Goal: Use online tool/utility: Utilize a website feature to perform a specific function

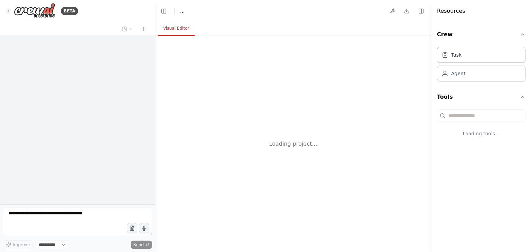
select select "****"
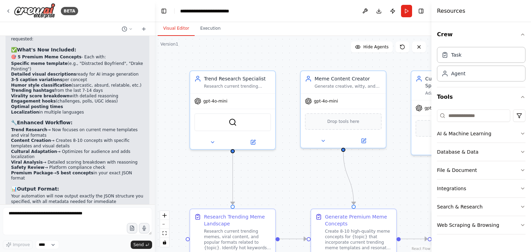
scroll to position [2603, 0]
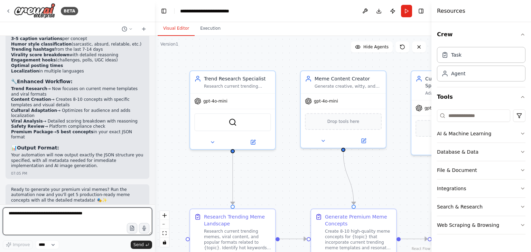
click at [45, 220] on textarea at bounding box center [77, 222] width 149 height 28
type textarea "**********"
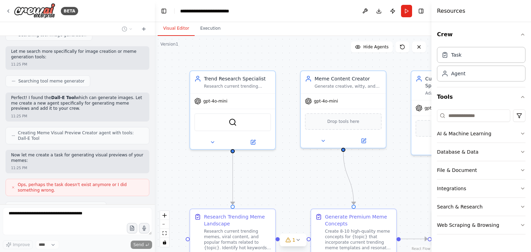
scroll to position [2881, 0]
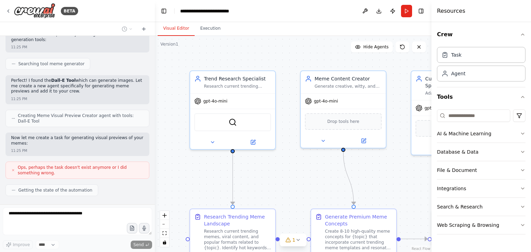
click at [81, 165] on span "Ops, perhaps the task doesn't exist anymore or I did something wrong." at bounding box center [81, 170] width 126 height 11
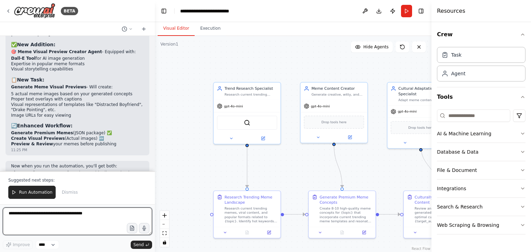
scroll to position [3126, 0]
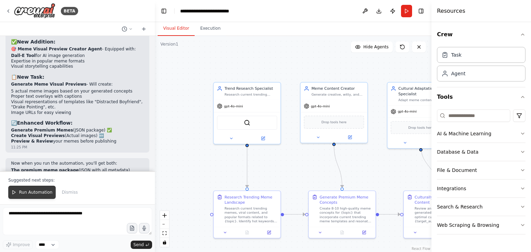
click at [30, 195] on span "Run Automation" at bounding box center [36, 193] width 34 height 6
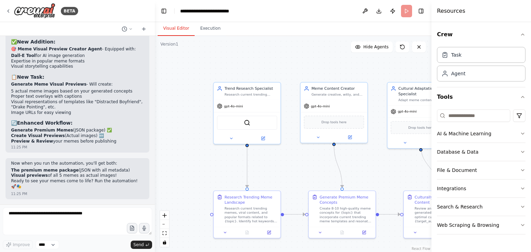
scroll to position [3105, 0]
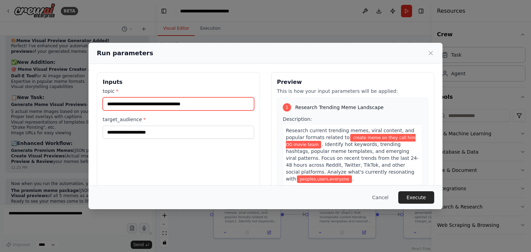
click at [205, 105] on input "**********" at bounding box center [178, 104] width 151 height 13
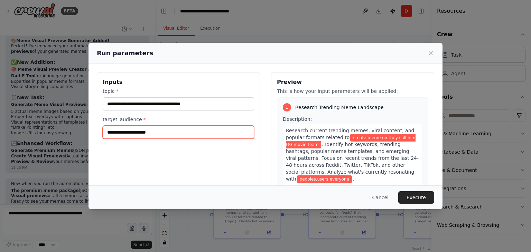
click at [178, 131] on input "**********" at bounding box center [178, 132] width 151 height 13
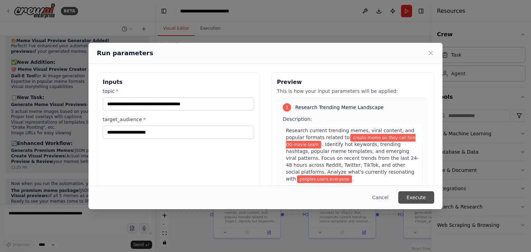
click at [424, 194] on button "Execute" at bounding box center [416, 198] width 36 height 12
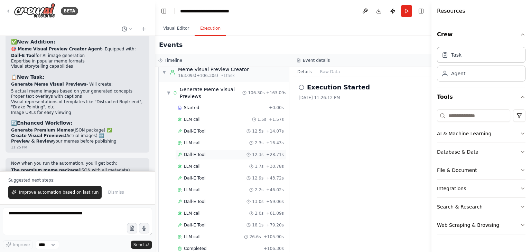
scroll to position [528, 0]
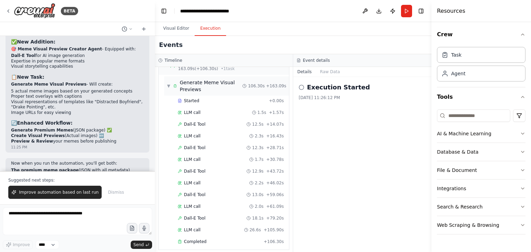
click at [181, 83] on div "Generate Meme Visual Previews" at bounding box center [211, 86] width 63 height 14
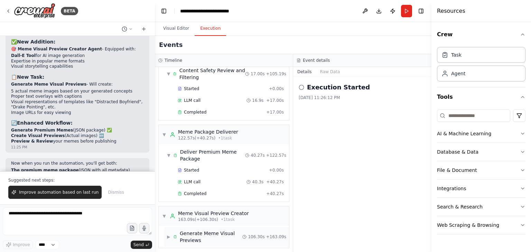
click at [170, 234] on span "▶" at bounding box center [168, 237] width 3 height 6
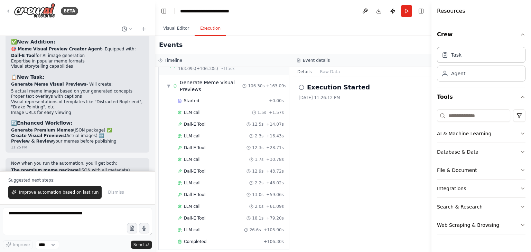
click at [299, 86] on icon at bounding box center [302, 88] width 6 height 6
click at [303, 102] on div "Execution Started [DATE] 11:26:12 PM" at bounding box center [362, 164] width 138 height 175
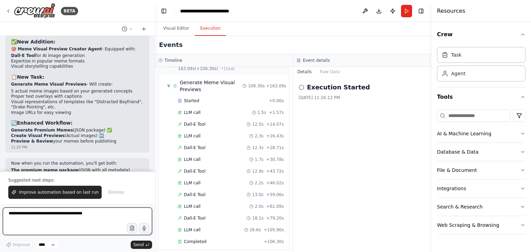
click at [42, 218] on textarea at bounding box center [77, 222] width 149 height 28
click at [85, 229] on textarea at bounding box center [77, 222] width 149 height 28
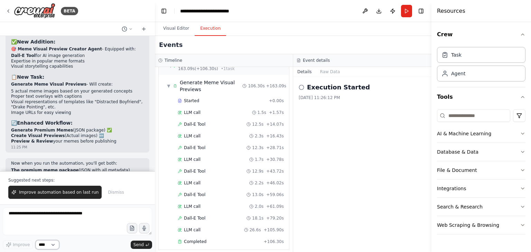
click at [52, 247] on select "****" at bounding box center [48, 245] width 24 height 9
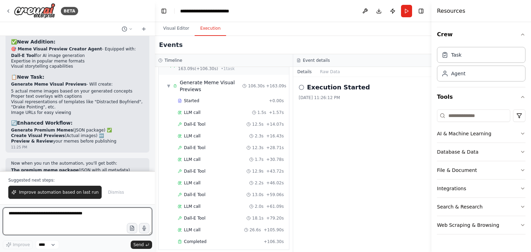
click at [41, 224] on textarea at bounding box center [77, 222] width 149 height 28
type textarea "**********"
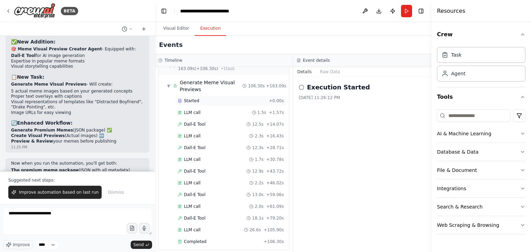
click at [231, 98] on div "Started" at bounding box center [222, 101] width 89 height 6
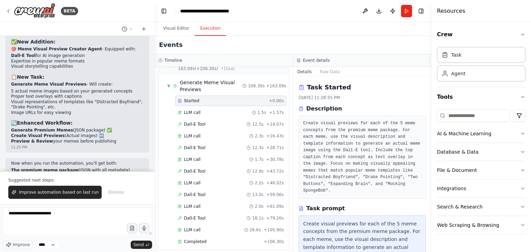
scroll to position [118, 0]
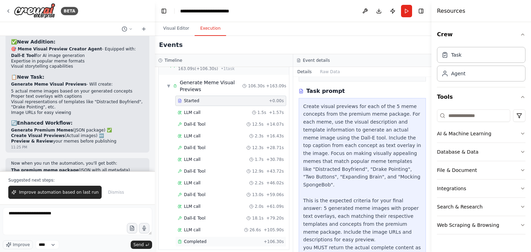
click at [191, 239] on span "Completed" at bounding box center [195, 242] width 22 height 6
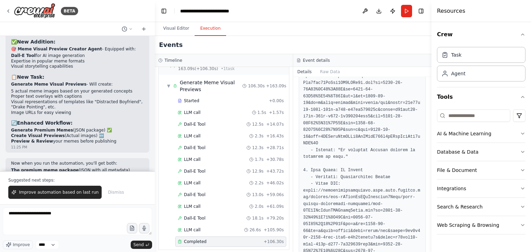
scroll to position [603, 0]
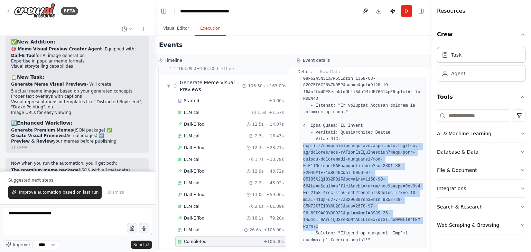
drag, startPoint x: 304, startPoint y: 139, endPoint x: 319, endPoint y: 219, distance: 81.0
copy pre "[URL][DOMAIN_NAME][DATE][DATE]"
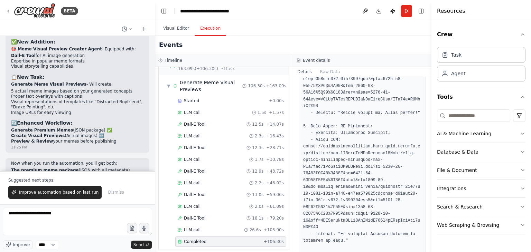
scroll to position [480, 0]
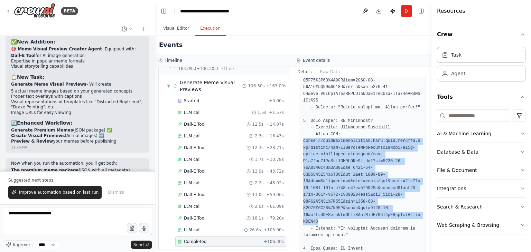
drag, startPoint x: 304, startPoint y: 134, endPoint x: 316, endPoint y: 217, distance: 83.6
click at [316, 217] on pre at bounding box center [362, 53] width 118 height 627
copy pre "[URL][DOMAIN_NAME][DATE][DATE]"
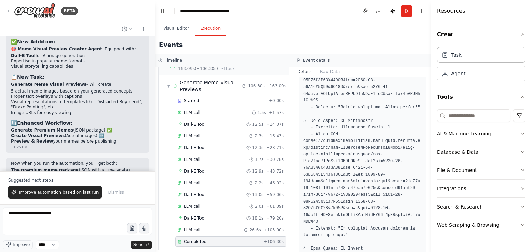
click at [364, 92] on pre at bounding box center [362, 53] width 118 height 627
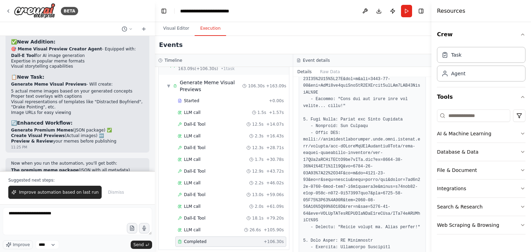
scroll to position [361, 0]
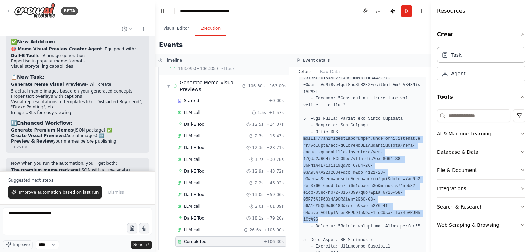
drag, startPoint x: 304, startPoint y: 131, endPoint x: 313, endPoint y: 211, distance: 80.7
click at [313, 211] on pre at bounding box center [362, 173] width 118 height 627
copy pre "[URL][DOMAIN_NAME][DATE][DATE]"
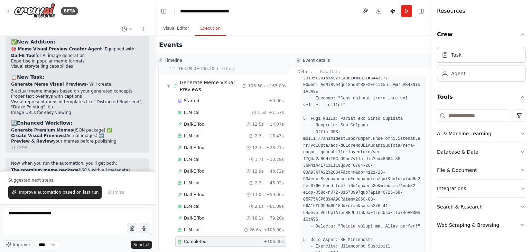
click at [355, 110] on pre at bounding box center [362, 173] width 118 height 627
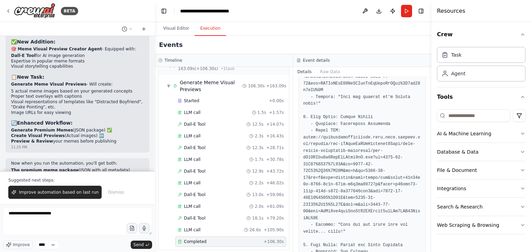
scroll to position [239, 0]
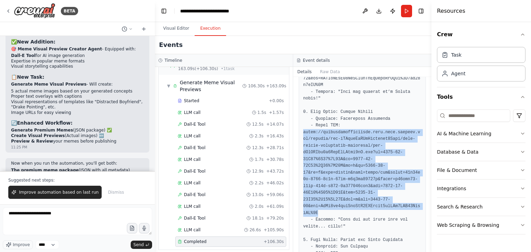
drag, startPoint x: 304, startPoint y: 124, endPoint x: 318, endPoint y: 205, distance: 82.1
copy pre "[URL][DOMAIN_NAME][DATE][DATE]"
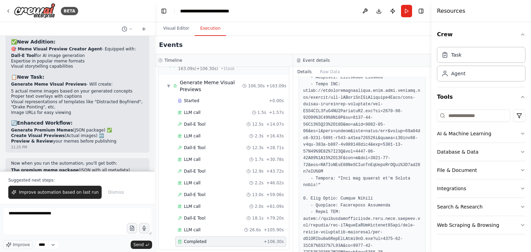
scroll to position [146, 0]
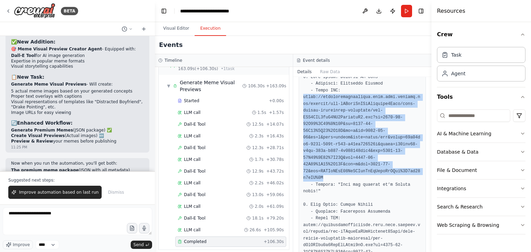
drag, startPoint x: 304, startPoint y: 90, endPoint x: 325, endPoint y: 170, distance: 82.2
copy pre "[URL][DOMAIN_NAME][DATE][DATE]"
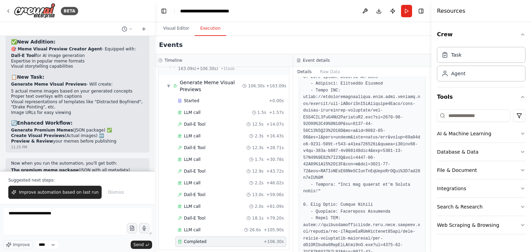
click at [355, 52] on div "Events" at bounding box center [293, 45] width 277 height 18
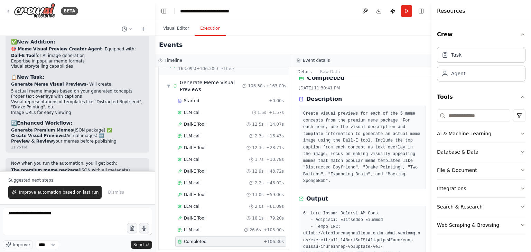
scroll to position [0, 0]
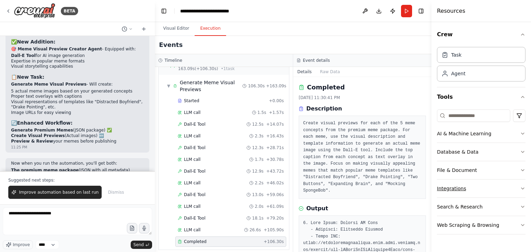
click at [454, 191] on div "Integrations" at bounding box center [451, 188] width 29 height 7
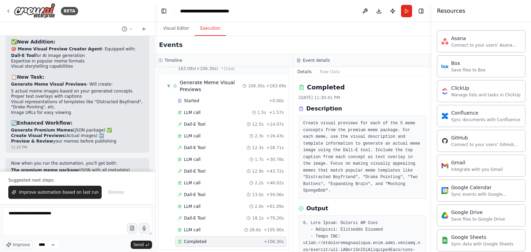
scroll to position [95, 0]
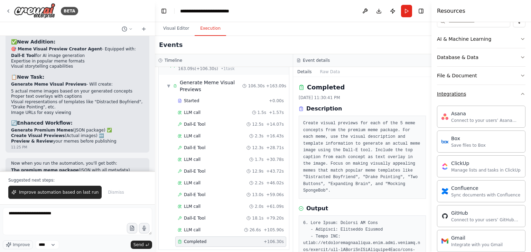
click at [518, 96] on button "Integrations" at bounding box center [481, 94] width 89 height 18
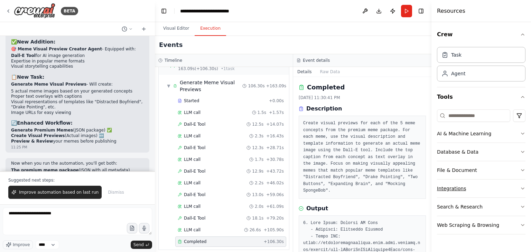
scroll to position [0, 0]
